Goal: Task Accomplishment & Management: Manage account settings

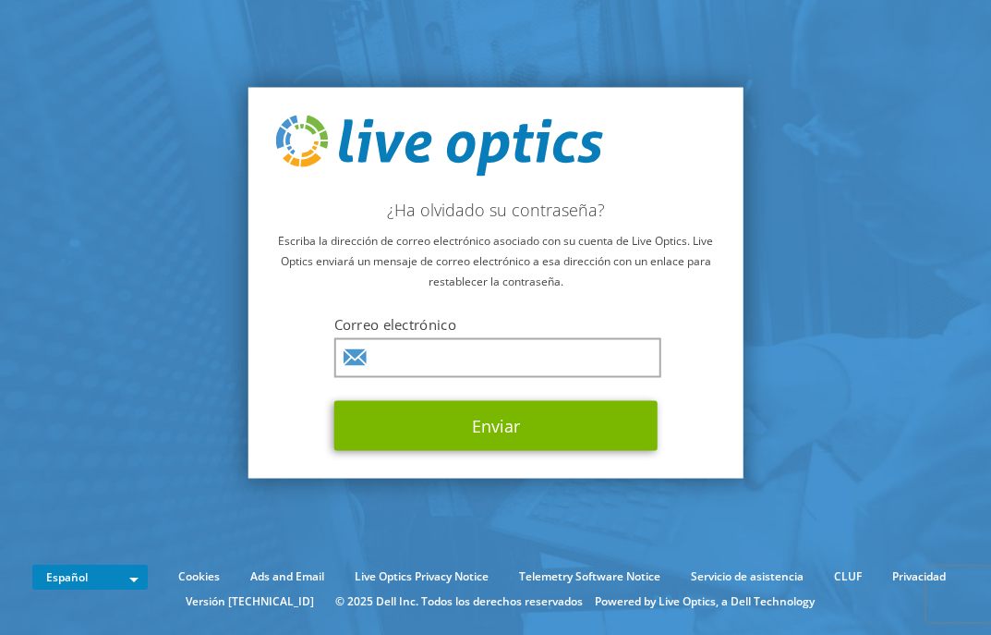
click at [415, 350] on input "text" at bounding box center [497, 357] width 327 height 40
type input "[EMAIL_ADDRESS][DOMAIN_NAME]"
click at [334, 400] on button "Enviar" at bounding box center [495, 425] width 323 height 50
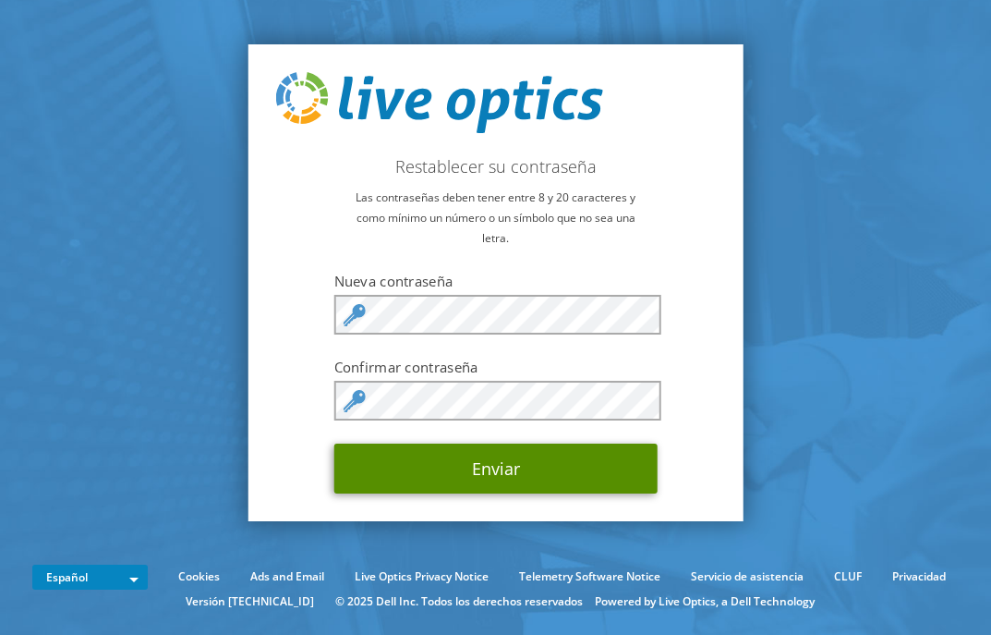
click at [489, 461] on button "Enviar" at bounding box center [495, 468] width 323 height 50
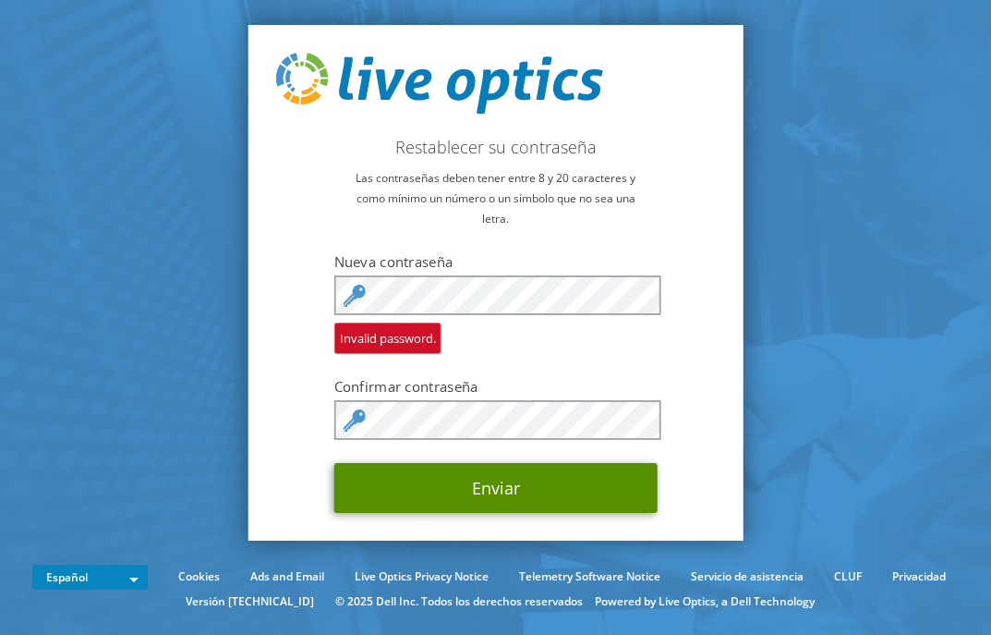
click at [522, 478] on button "Enviar" at bounding box center [495, 488] width 323 height 50
